Goal: Information Seeking & Learning: Learn about a topic

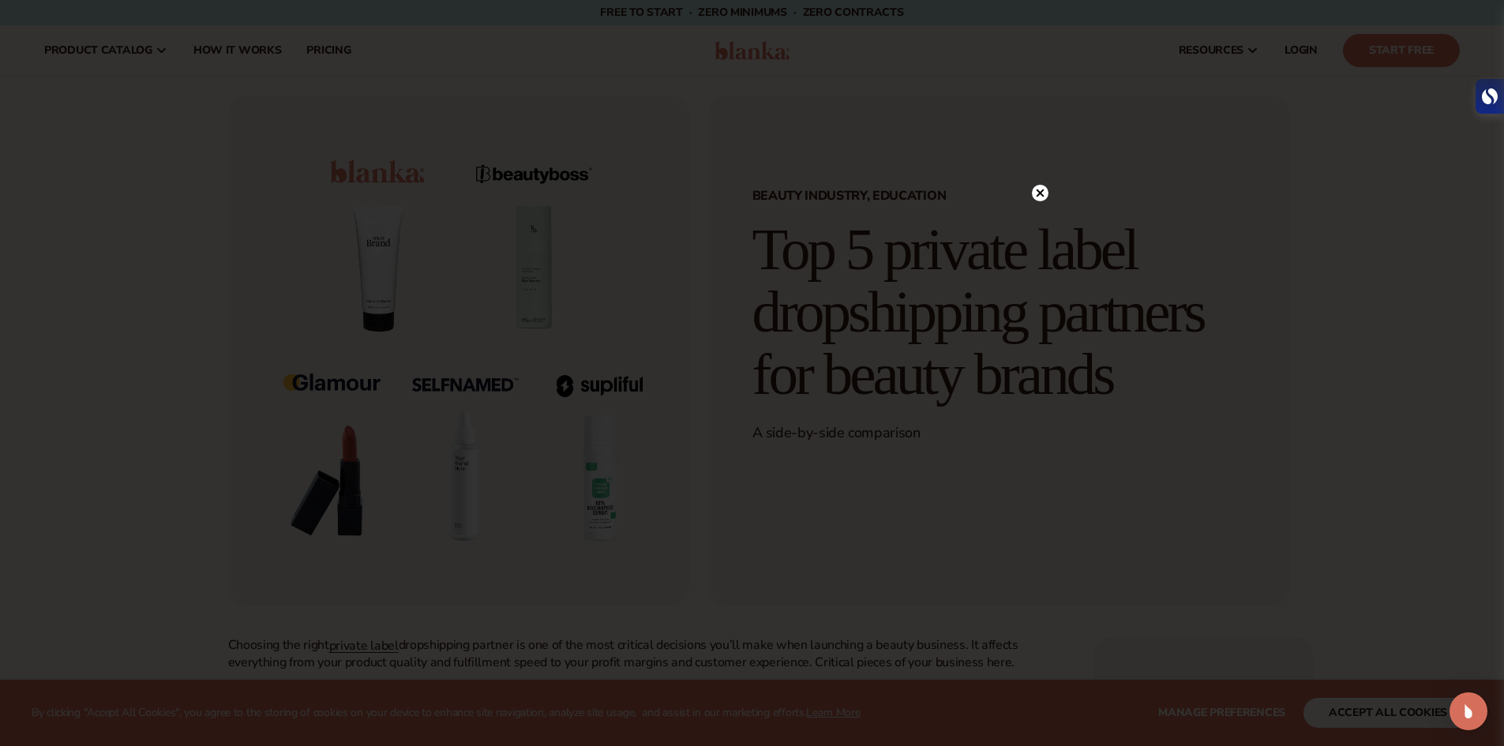
click at [1045, 192] on circle at bounding box center [1040, 193] width 17 height 17
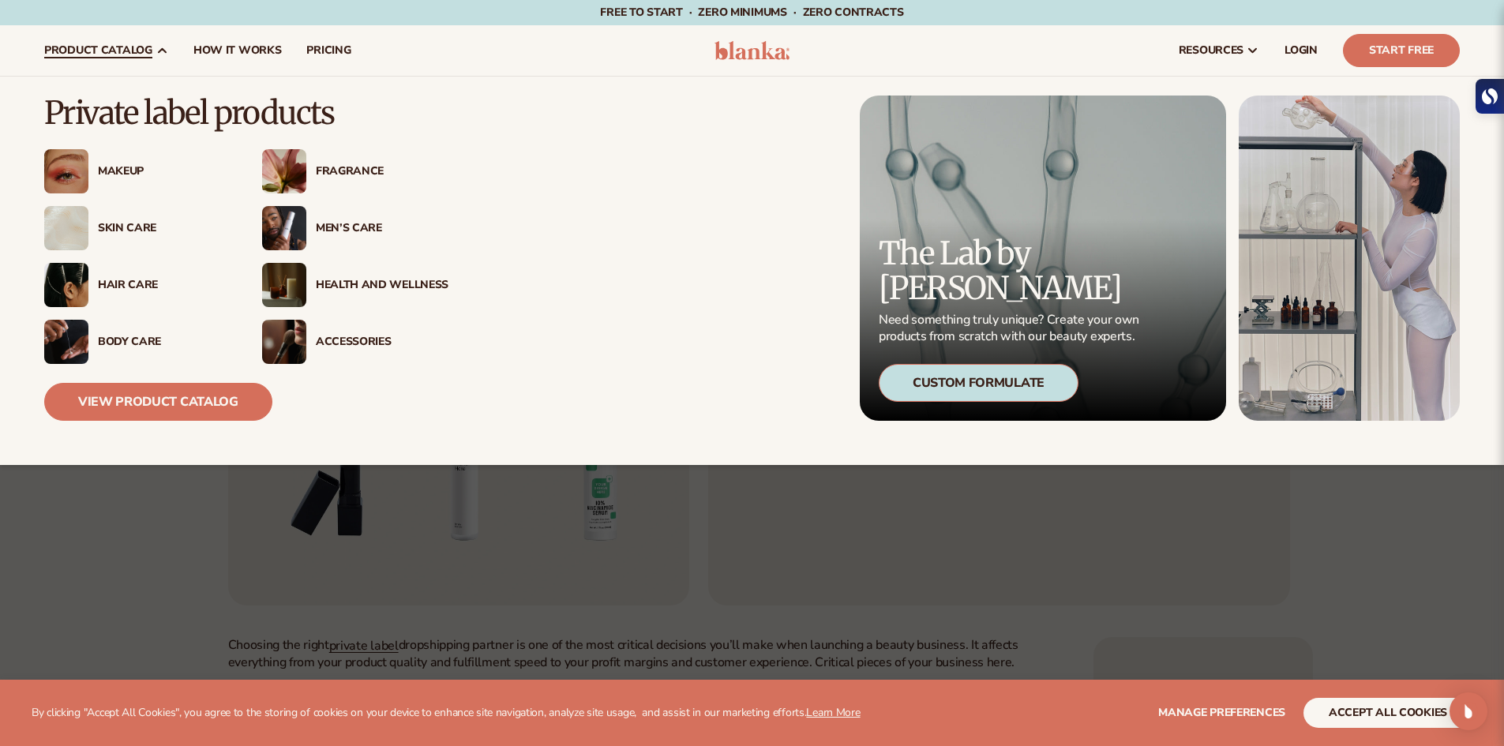
click at [139, 57] on span "product catalog" at bounding box center [98, 50] width 108 height 13
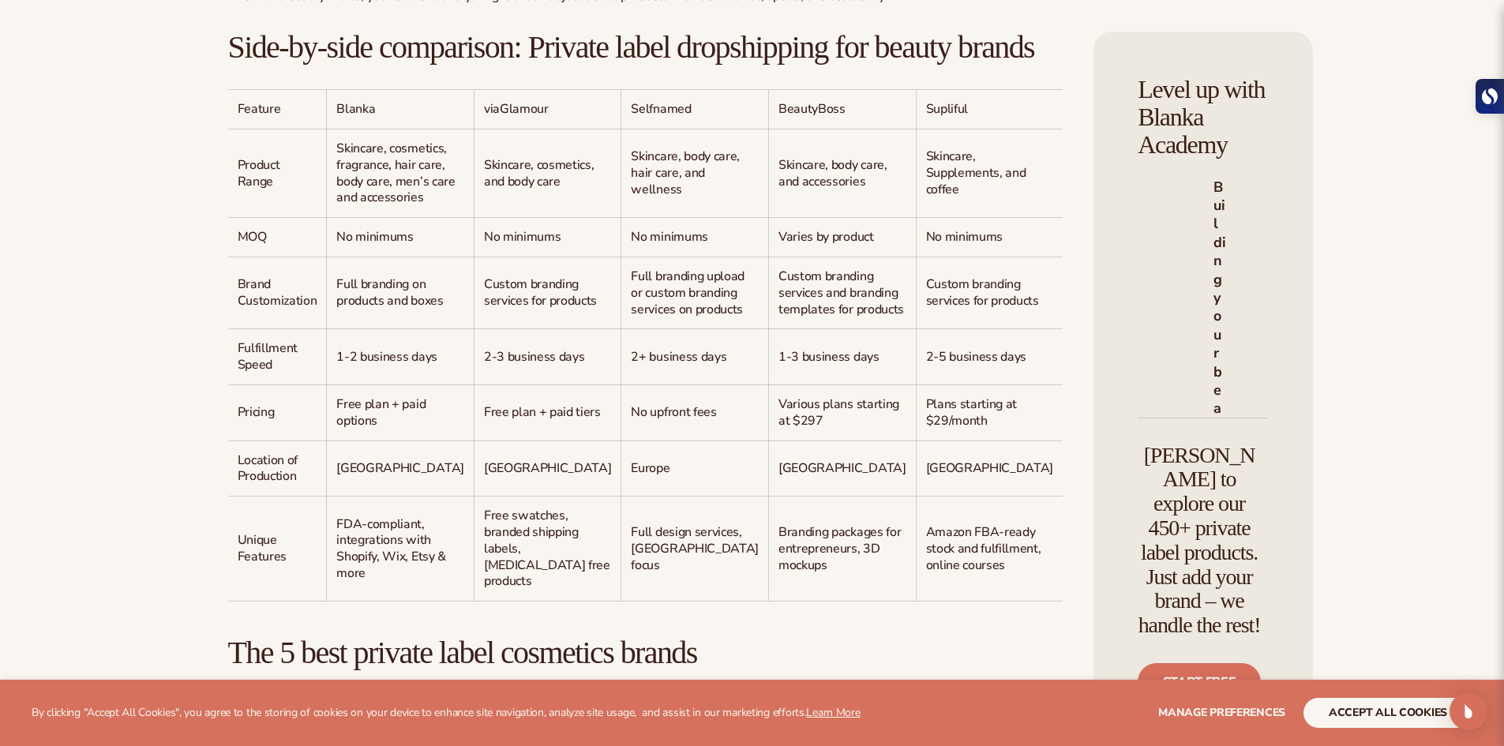
scroll to position [1342, 0]
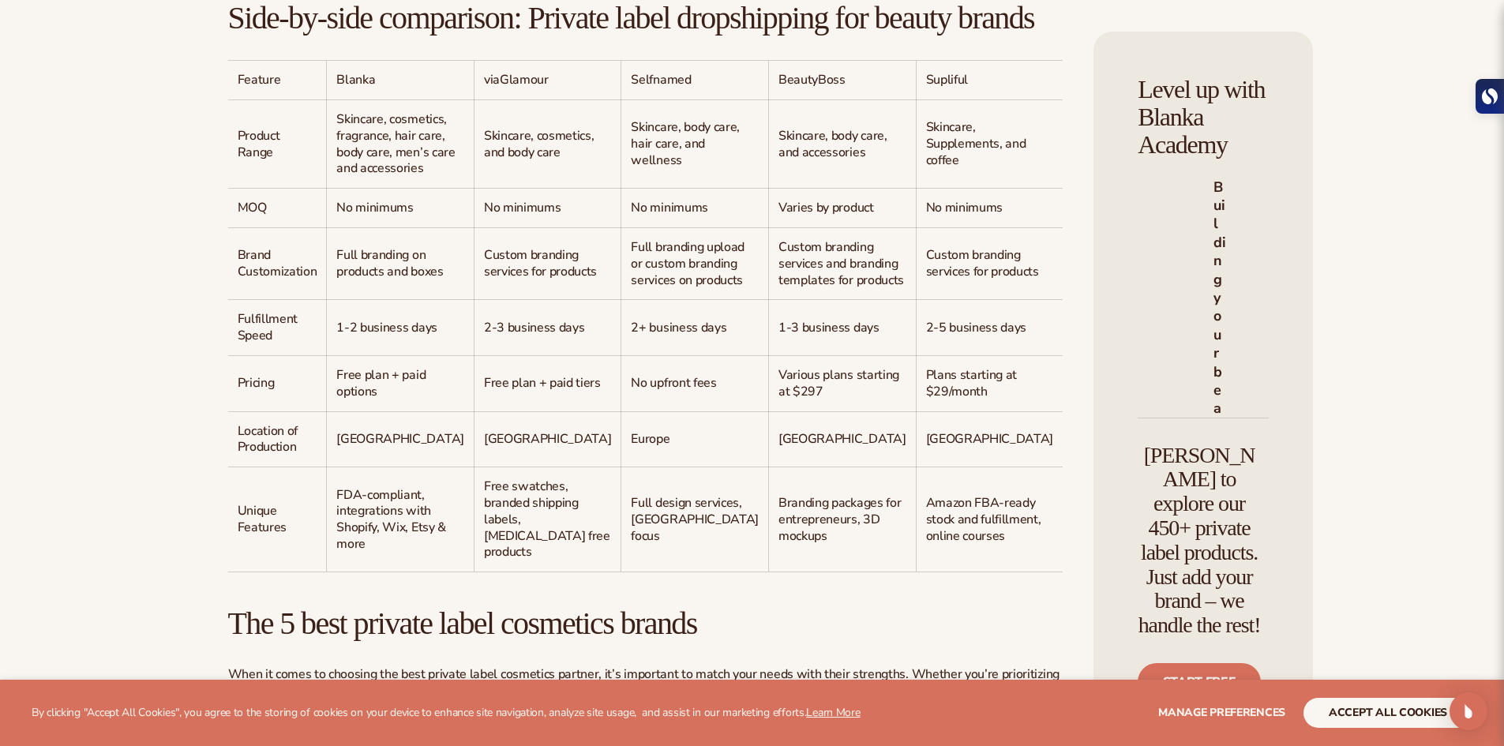
click at [358, 177] on span "Skincare, cosmetics, fragrance, hair care, body care, men’s care and accessories" at bounding box center [395, 144] width 118 height 66
copy span "Skincare"
